Goal: Task Accomplishment & Management: Use online tool/utility

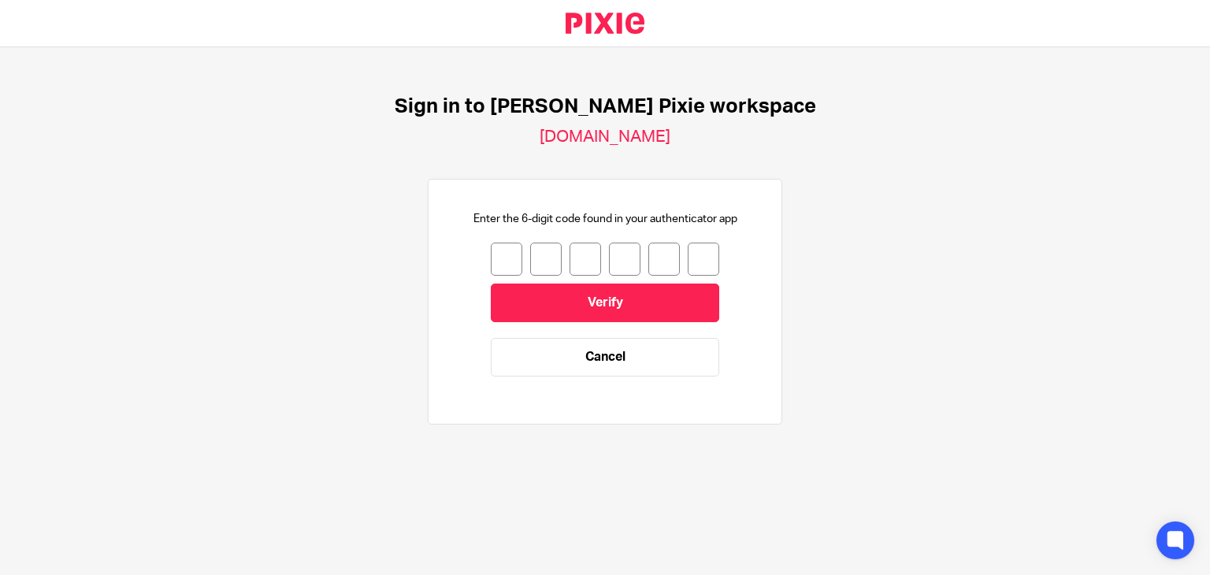
click at [500, 253] on input "number" at bounding box center [507, 259] width 32 height 33
type input "8"
type input "7"
type input "4"
type input "8"
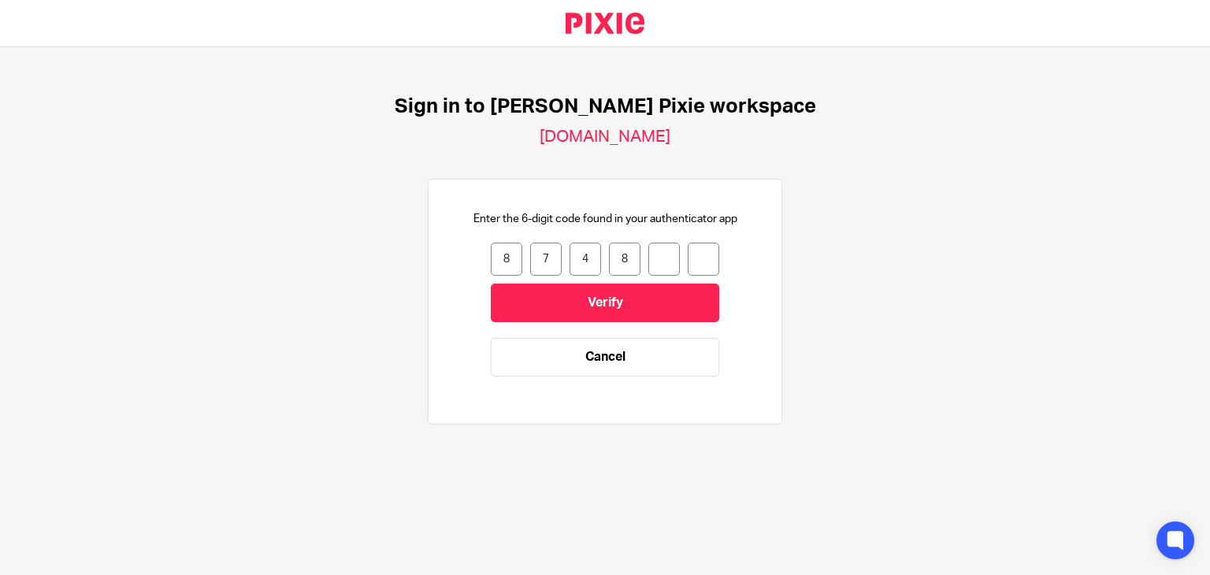
type input "9"
type input "0"
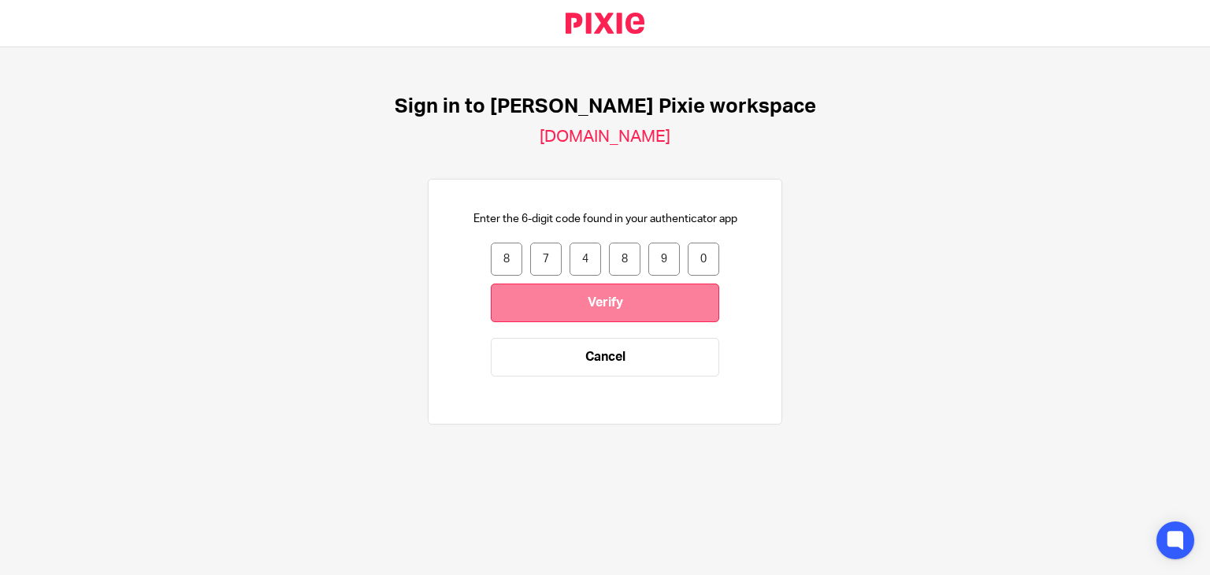
click at [609, 300] on input "Verify" at bounding box center [605, 303] width 229 height 39
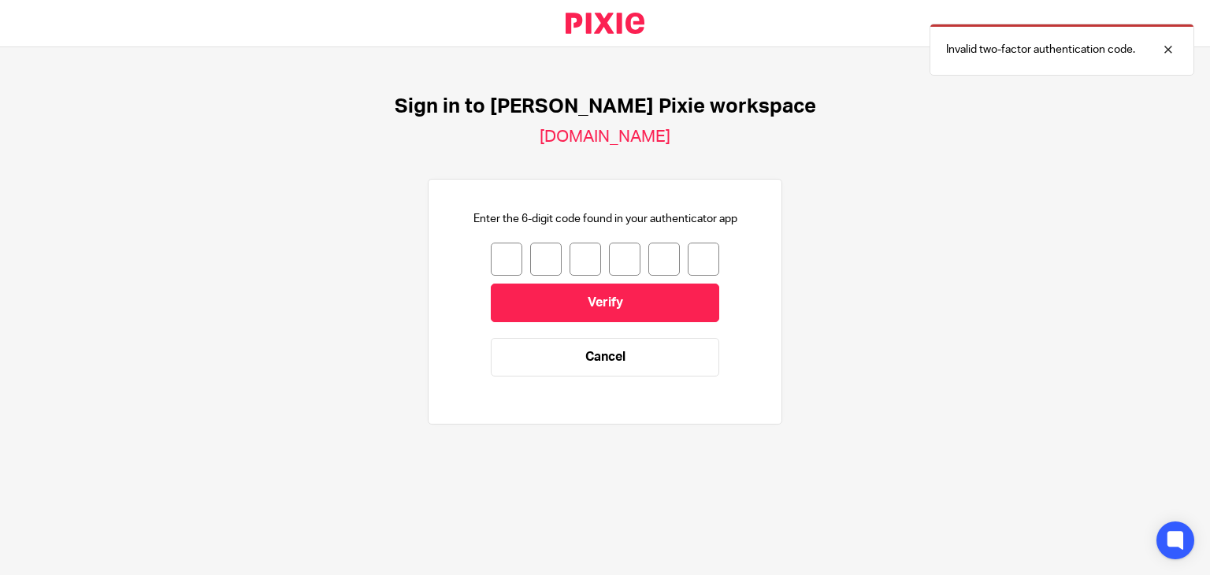
click at [495, 256] on input "number" at bounding box center [507, 259] width 32 height 33
type input "2"
type input "1"
type input "7"
type input "3"
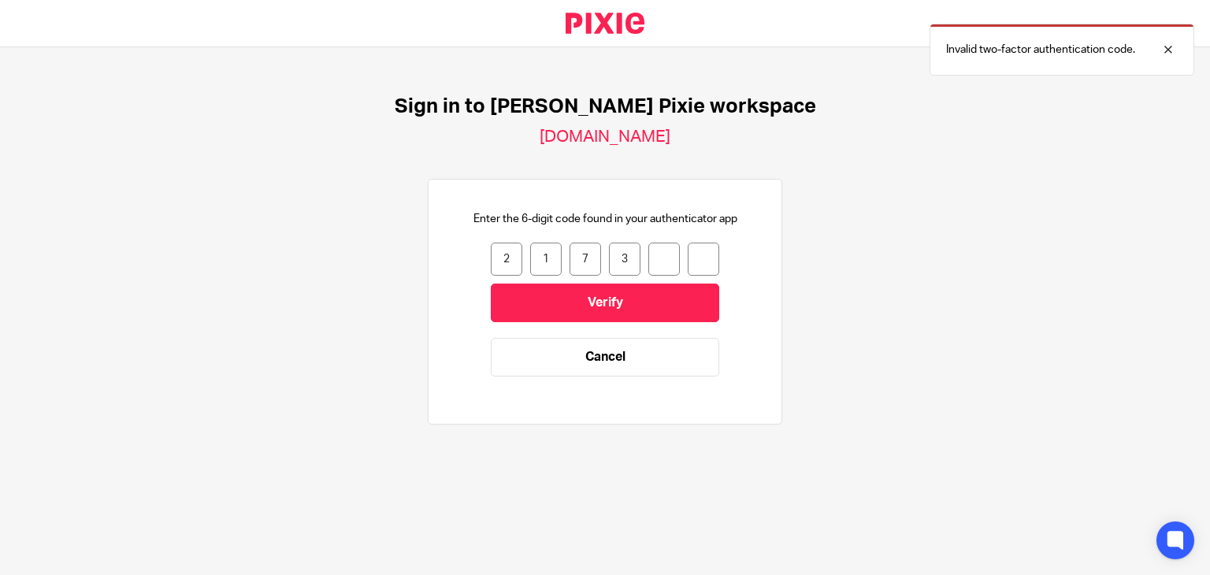
type input "0"
type input "1"
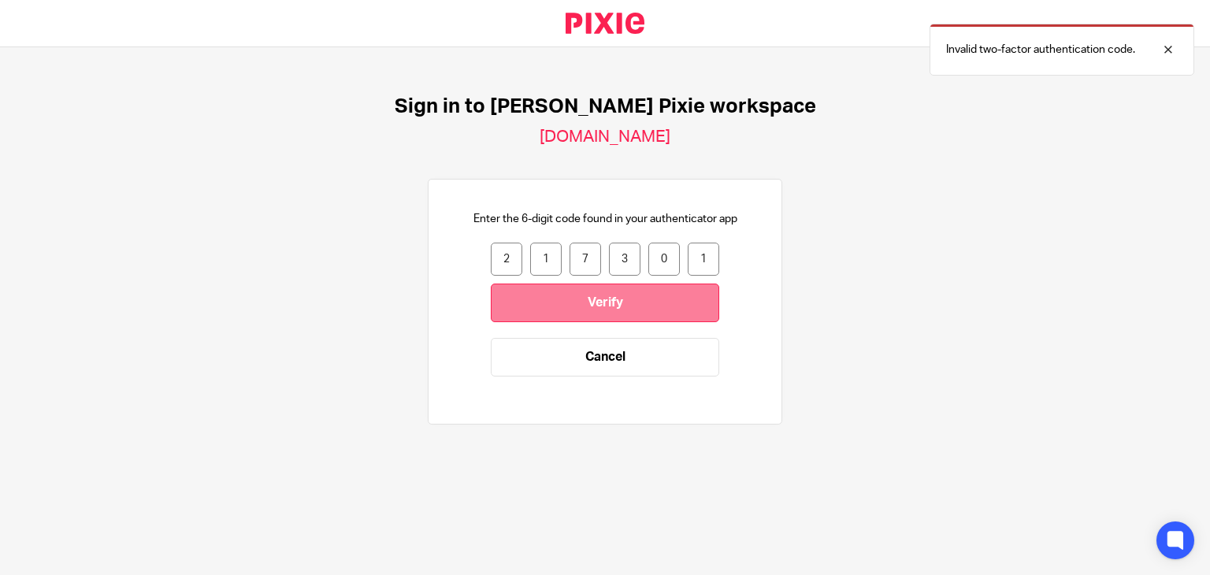
click at [604, 303] on input "Verify" at bounding box center [605, 303] width 229 height 39
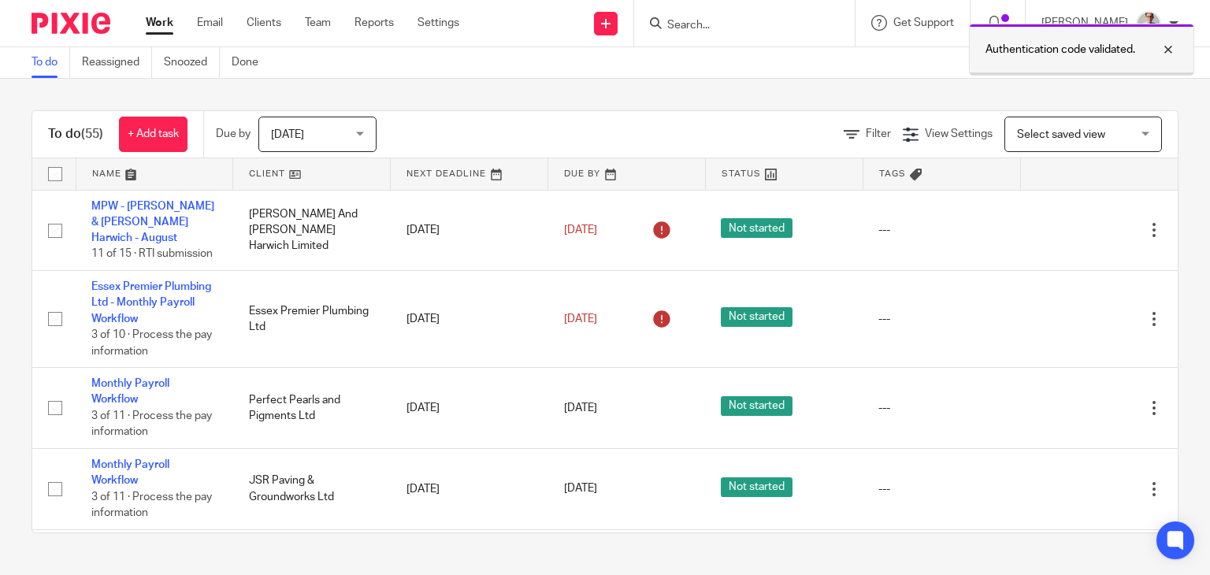
drag, startPoint x: 1164, startPoint y: 54, endPoint x: 1165, endPoint y: 45, distance: 8.7
click at [1165, 50] on div at bounding box center [1156, 49] width 43 height 19
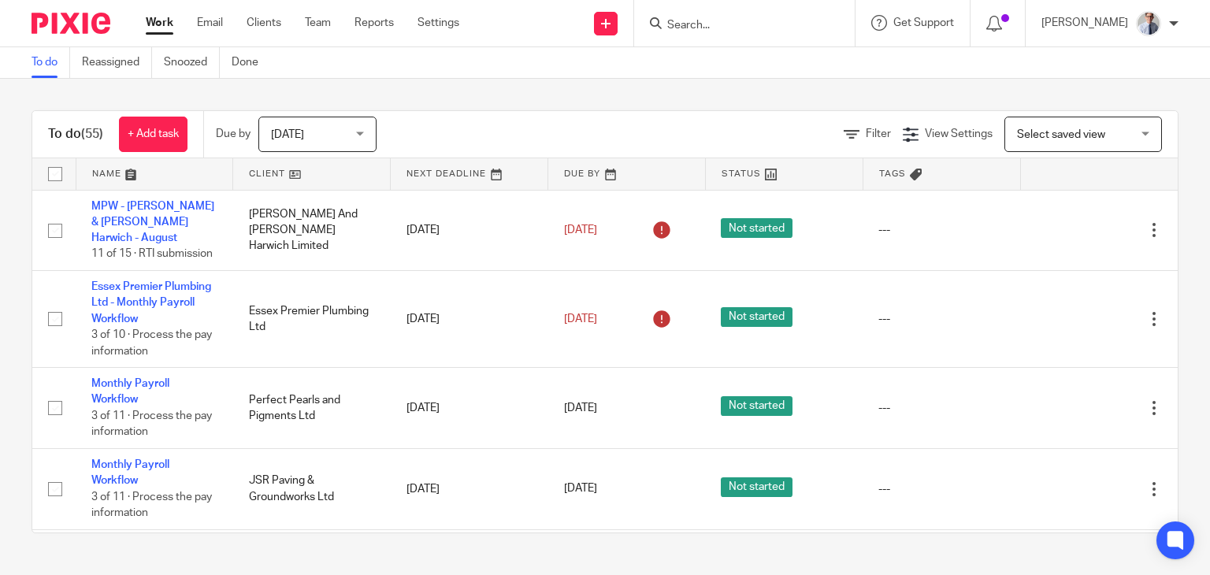
click at [760, 24] on input "Search" at bounding box center [737, 26] width 142 height 14
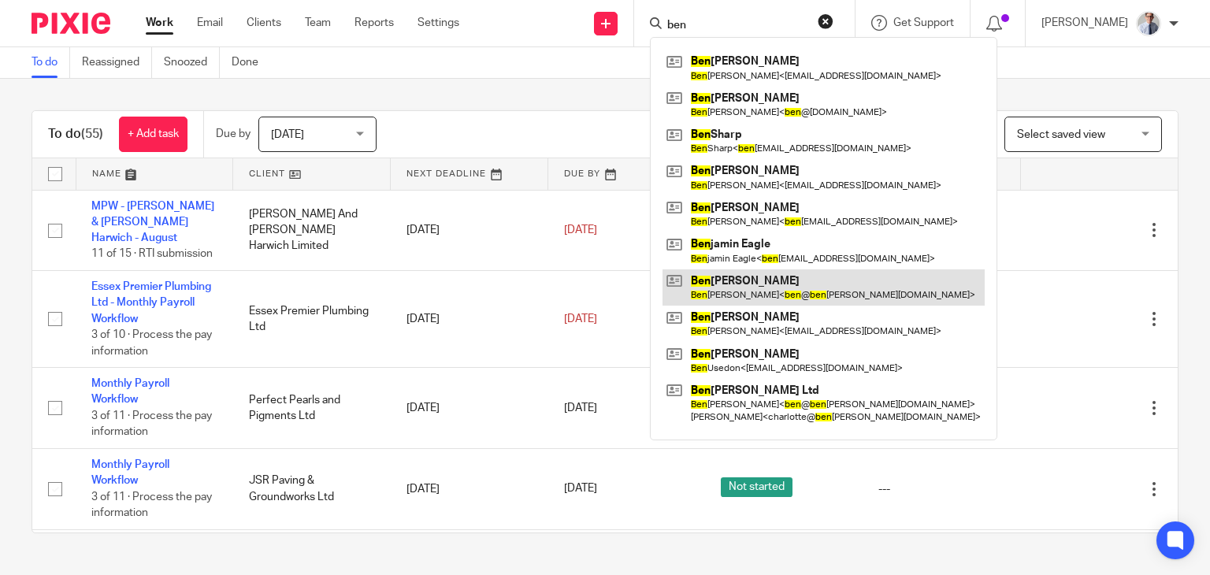
type input "ben"
click at [734, 292] on link at bounding box center [824, 287] width 322 height 36
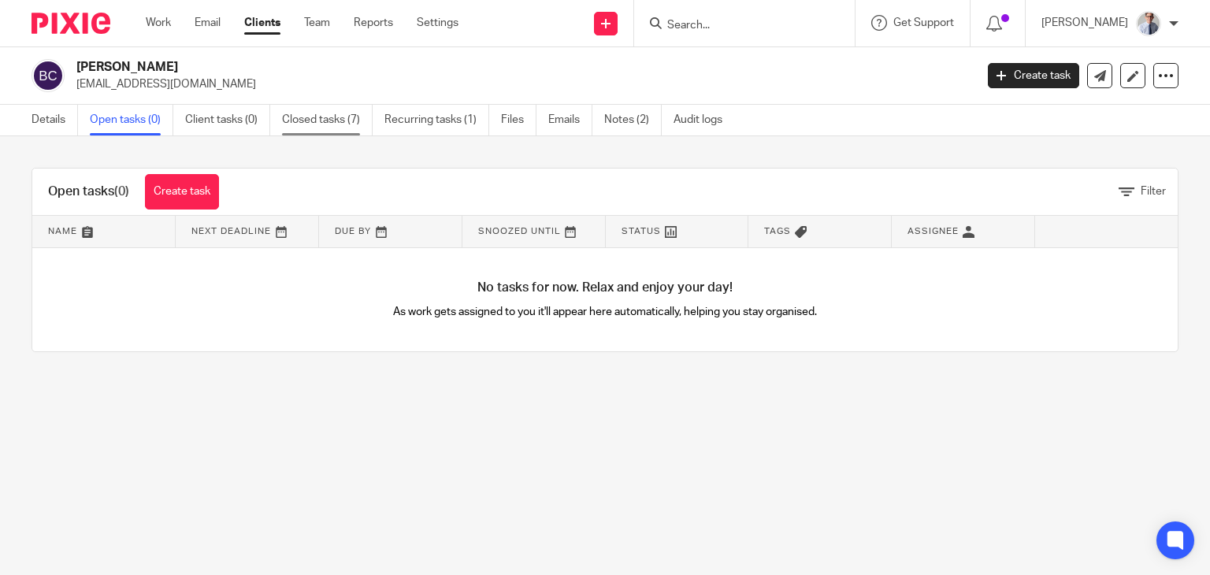
click at [361, 127] on link "Closed tasks (7)" at bounding box center [327, 120] width 91 height 31
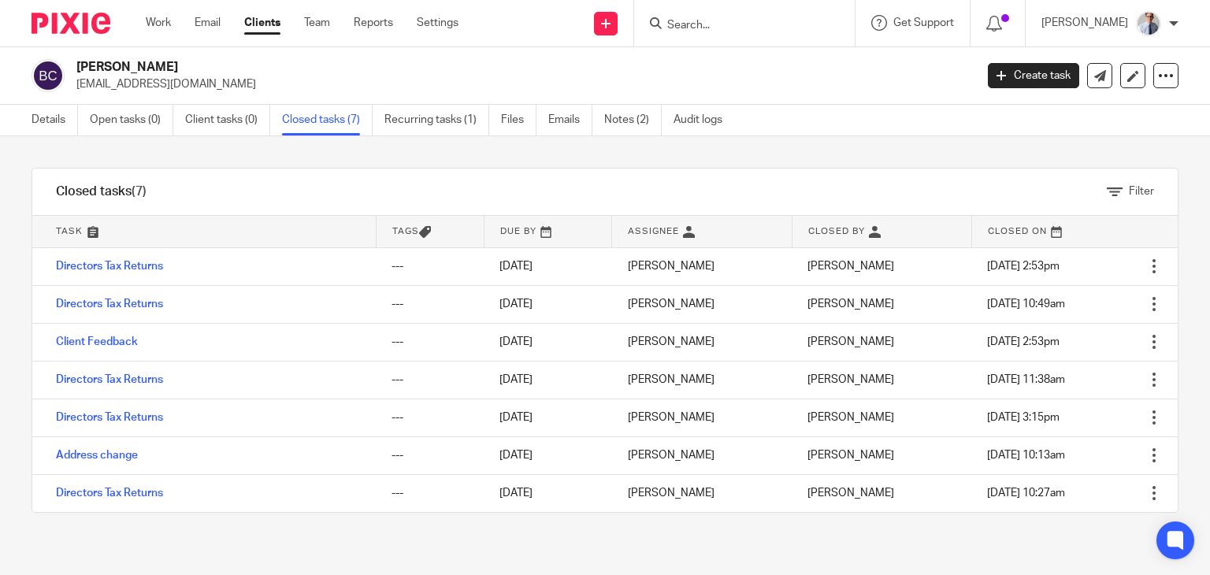
click at [719, 29] on input "Search" at bounding box center [737, 26] width 142 height 14
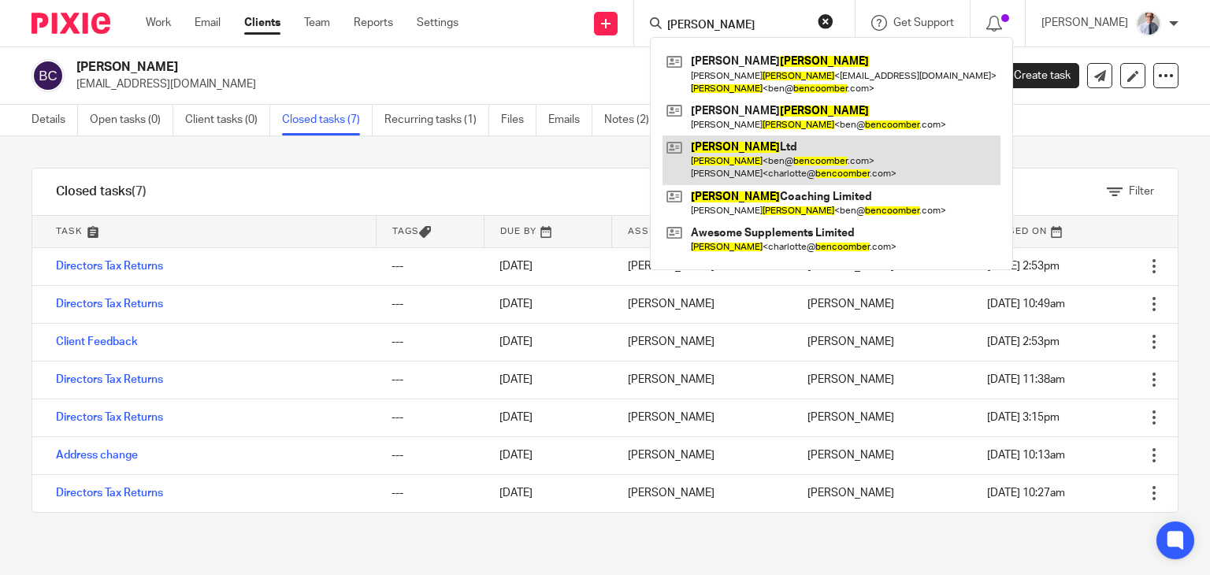
type input "ben coomber"
click at [824, 172] on link at bounding box center [832, 160] width 338 height 49
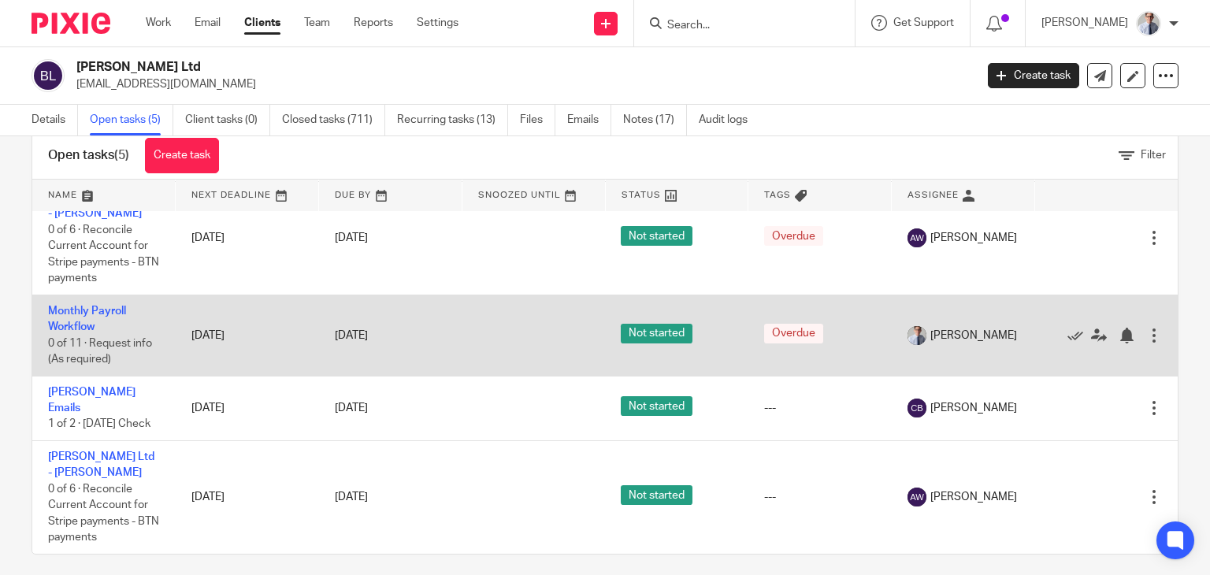
scroll to position [46, 0]
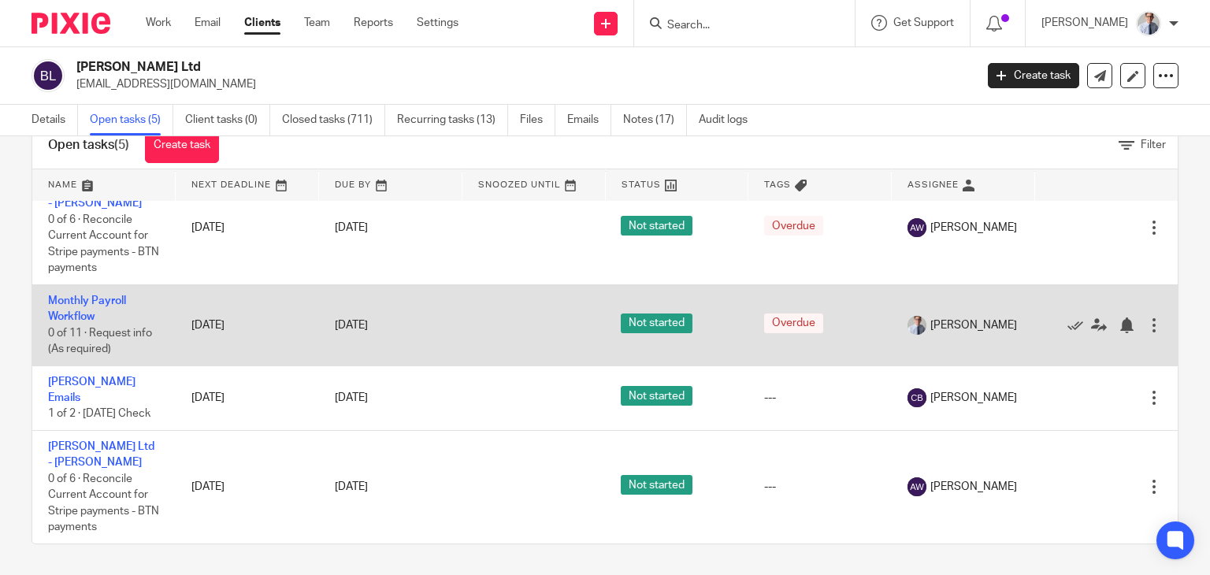
click at [85, 307] on td "Monthly Payroll Workflow 0 of 11 · Request info (As required)" at bounding box center [103, 324] width 143 height 81
click at [76, 301] on link "Monthly Payroll Workflow" at bounding box center [87, 308] width 78 height 27
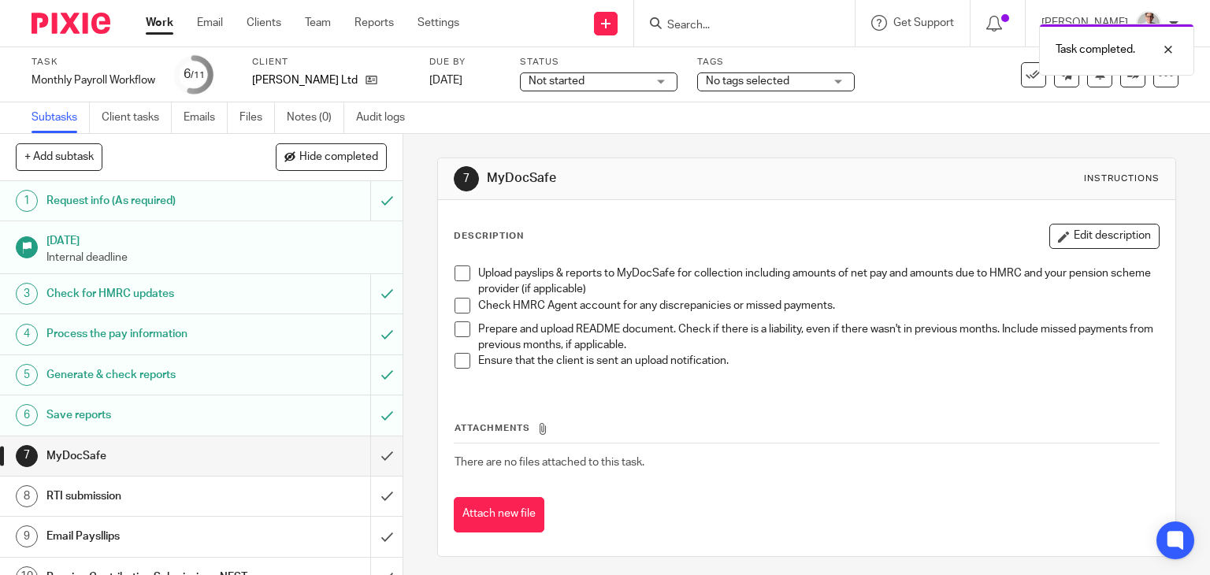
click at [455, 278] on span at bounding box center [463, 274] width 16 height 16
click at [458, 303] on span at bounding box center [463, 306] width 16 height 16
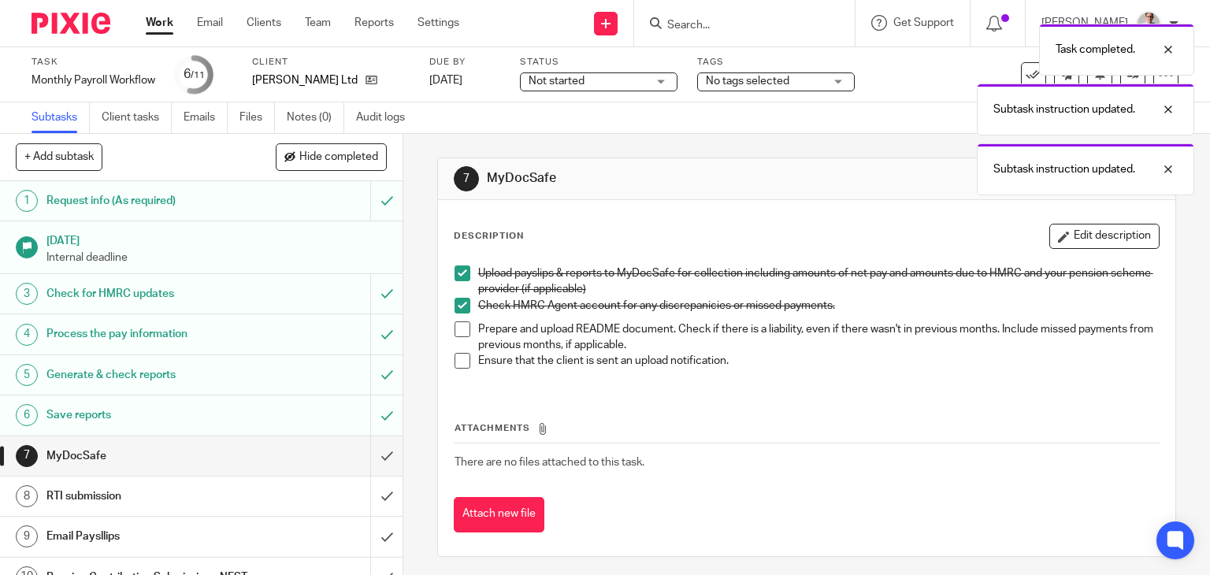
drag, startPoint x: 454, startPoint y: 338, endPoint x: 454, endPoint y: 329, distance: 9.5
click at [455, 337] on li "Prepare and upload README document. Check if there is a liability, even if ther…" at bounding box center [807, 337] width 705 height 32
click at [455, 326] on span at bounding box center [463, 329] width 16 height 16
click at [455, 358] on span at bounding box center [463, 361] width 16 height 16
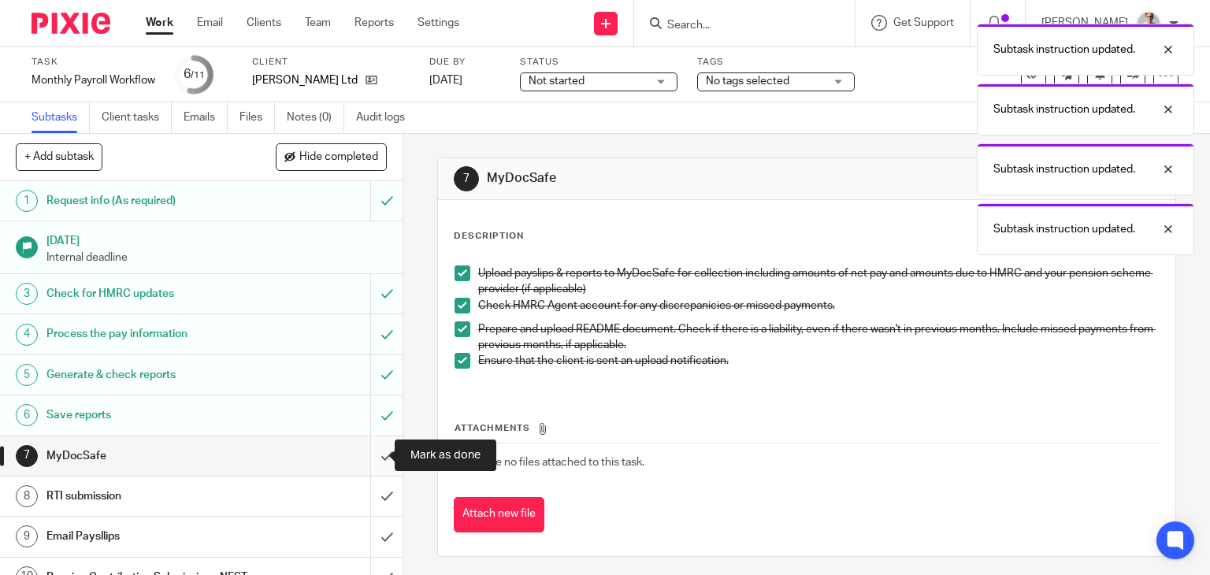
click at [370, 445] on input "submit" at bounding box center [201, 456] width 403 height 39
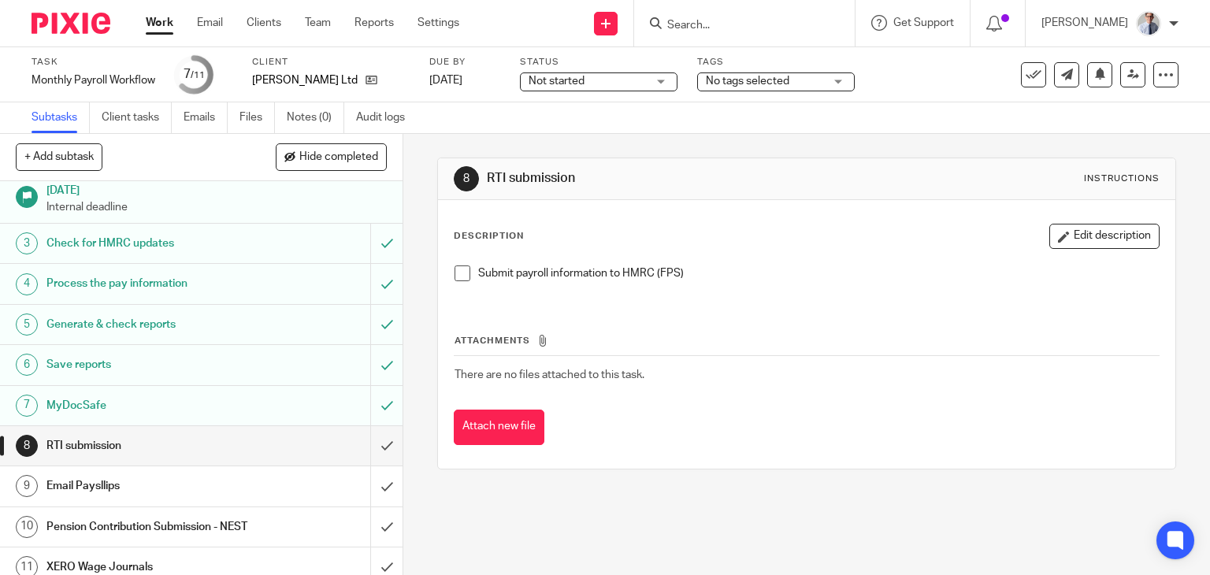
scroll to position [77, 0]
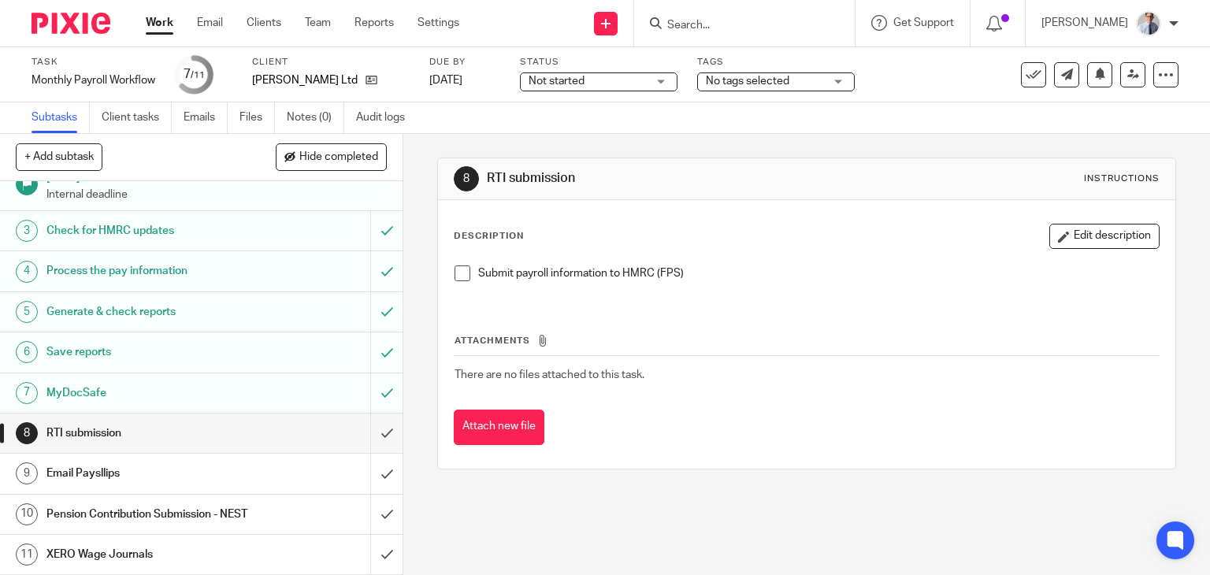
click at [151, 29] on link "Work" at bounding box center [160, 23] width 28 height 16
